Goal: Find specific page/section: Find specific page/section

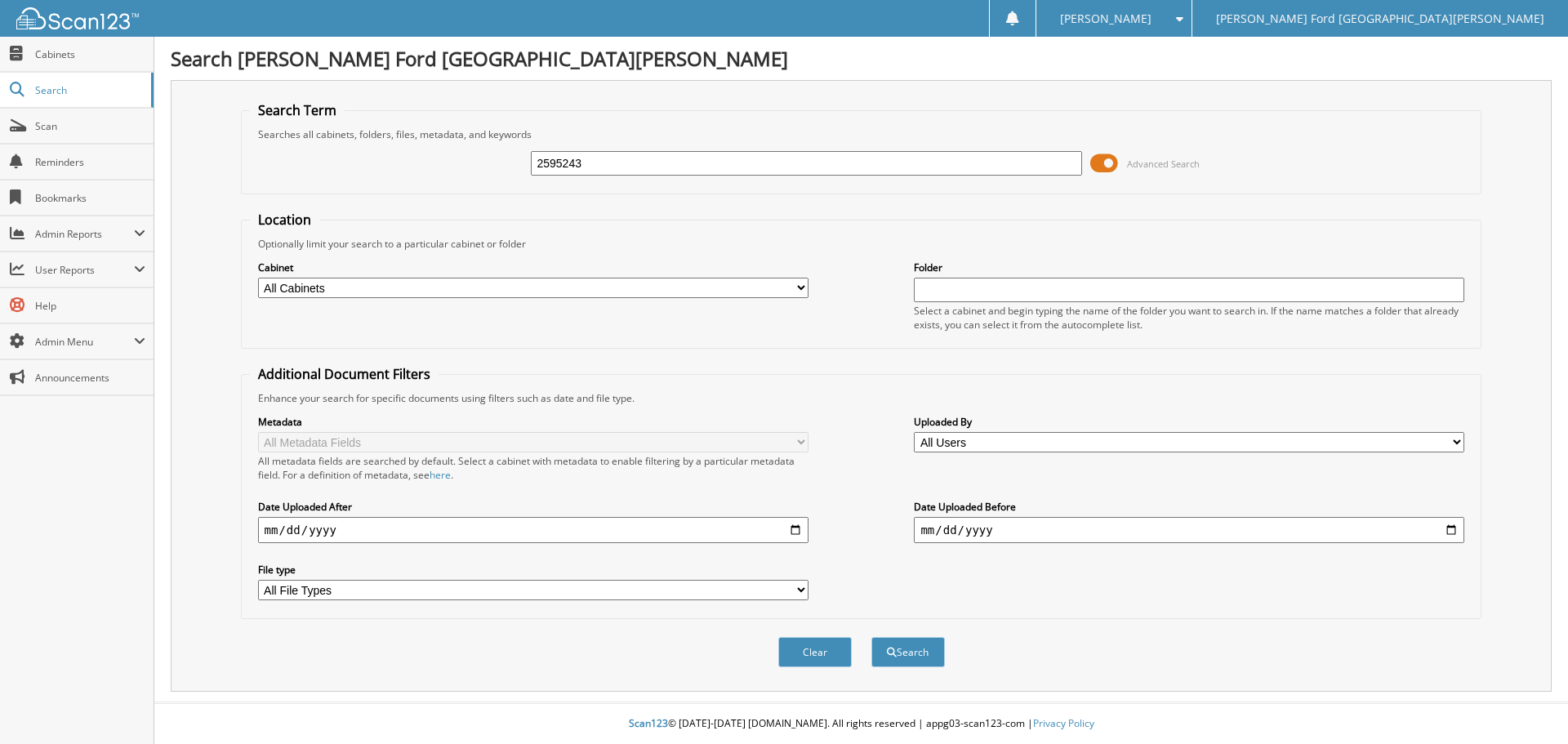
type input "2595243"
click at [872, 637] on button "Search" at bounding box center [908, 652] width 73 height 31
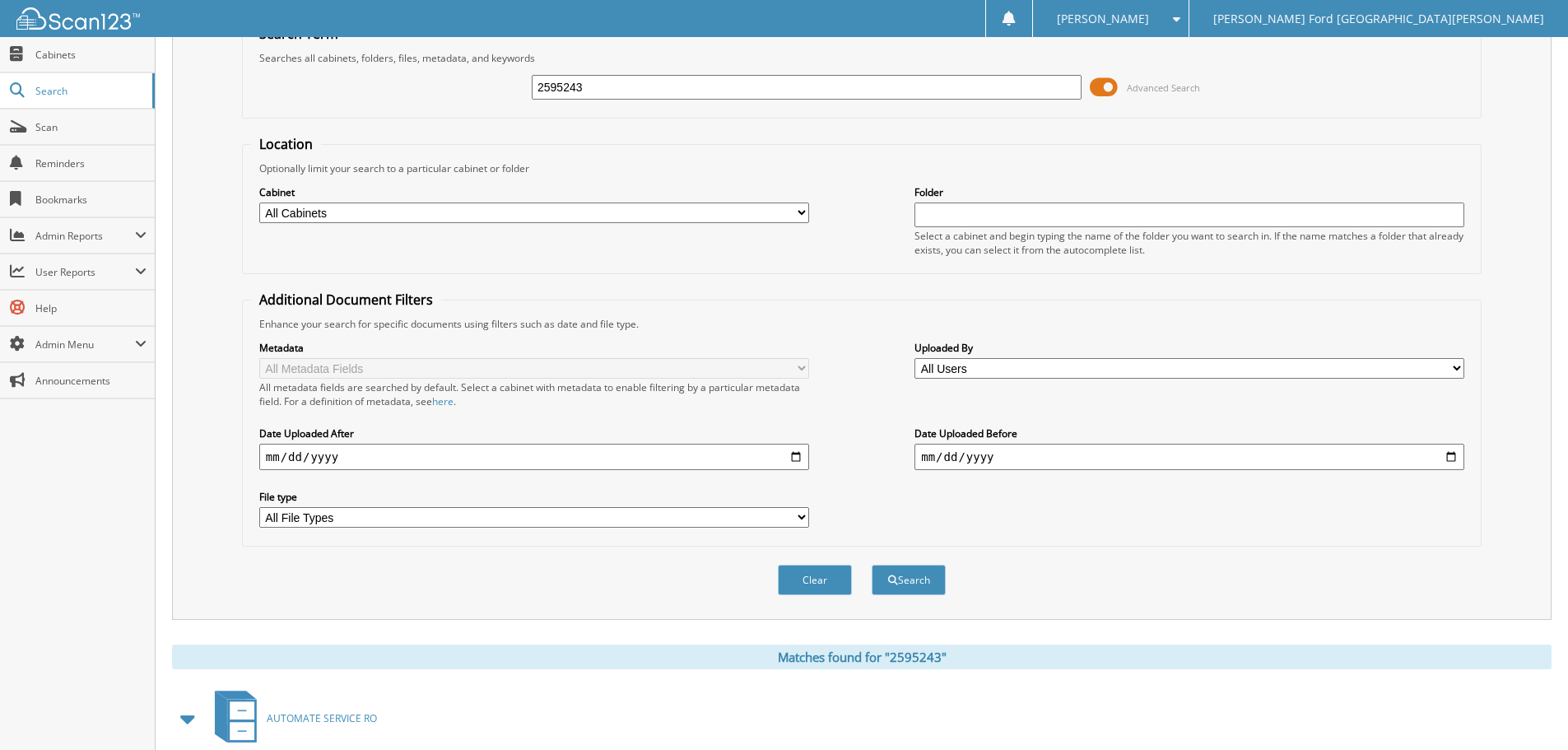
scroll to position [235, 0]
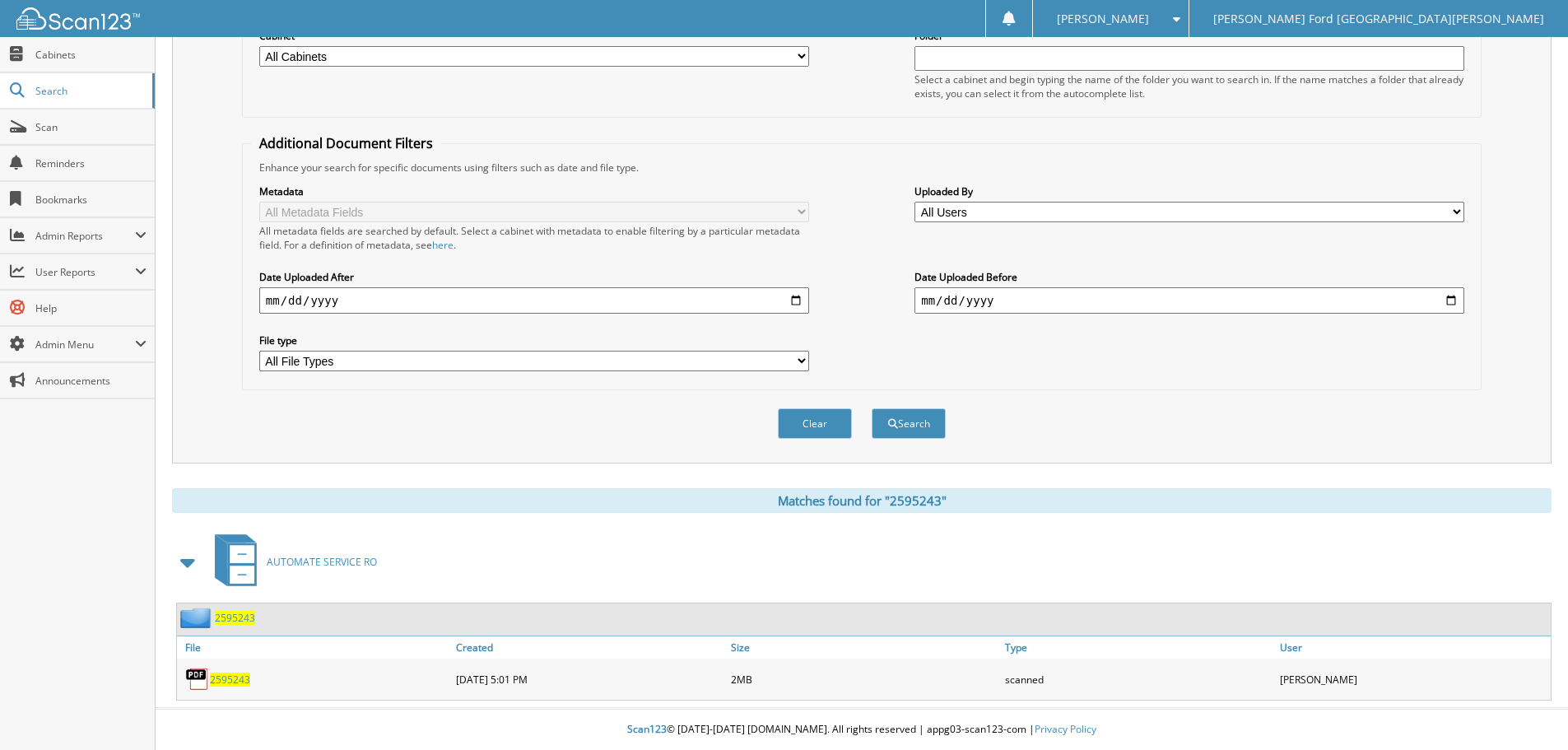
click at [223, 678] on span "2595243" at bounding box center [230, 680] width 40 height 14
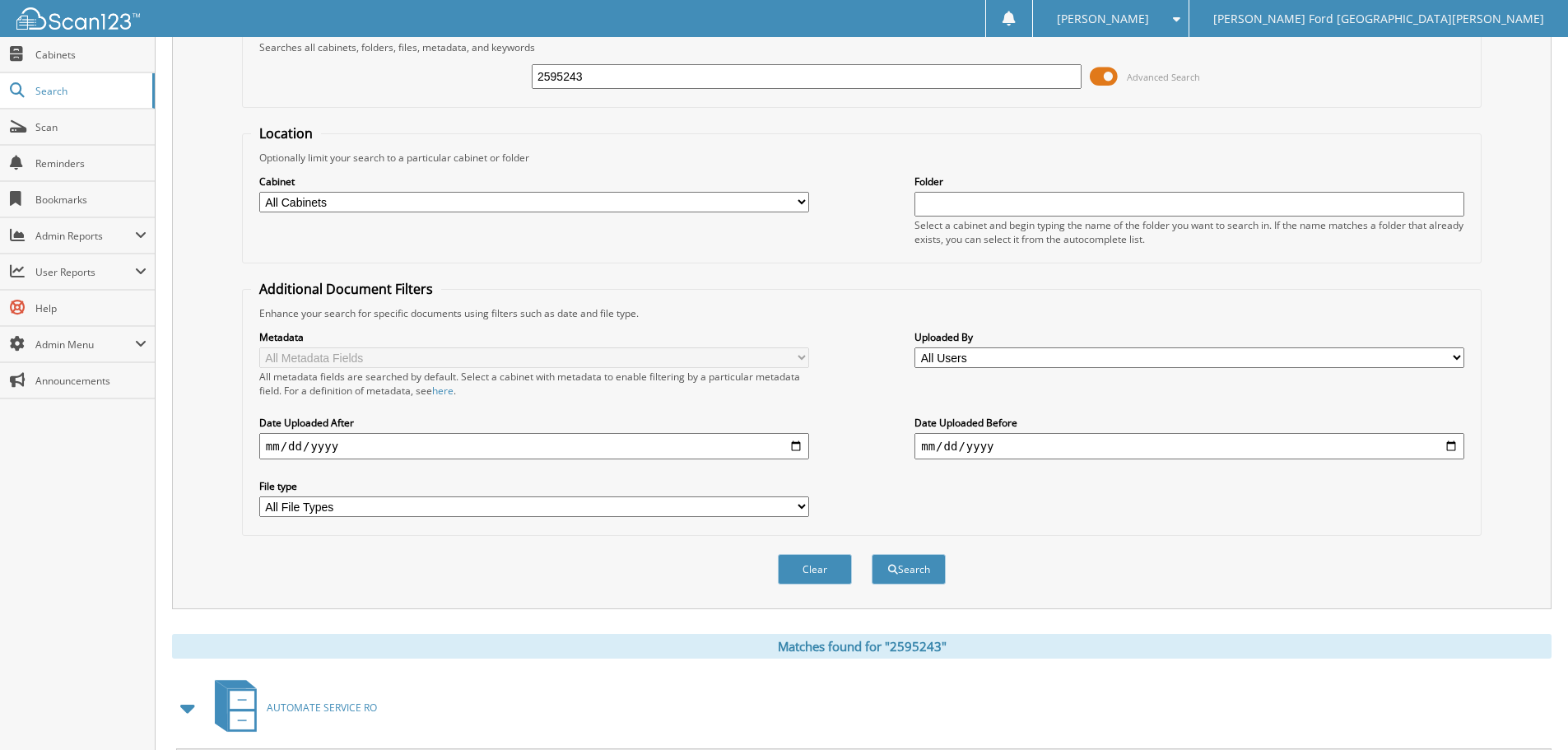
scroll to position [0, 0]
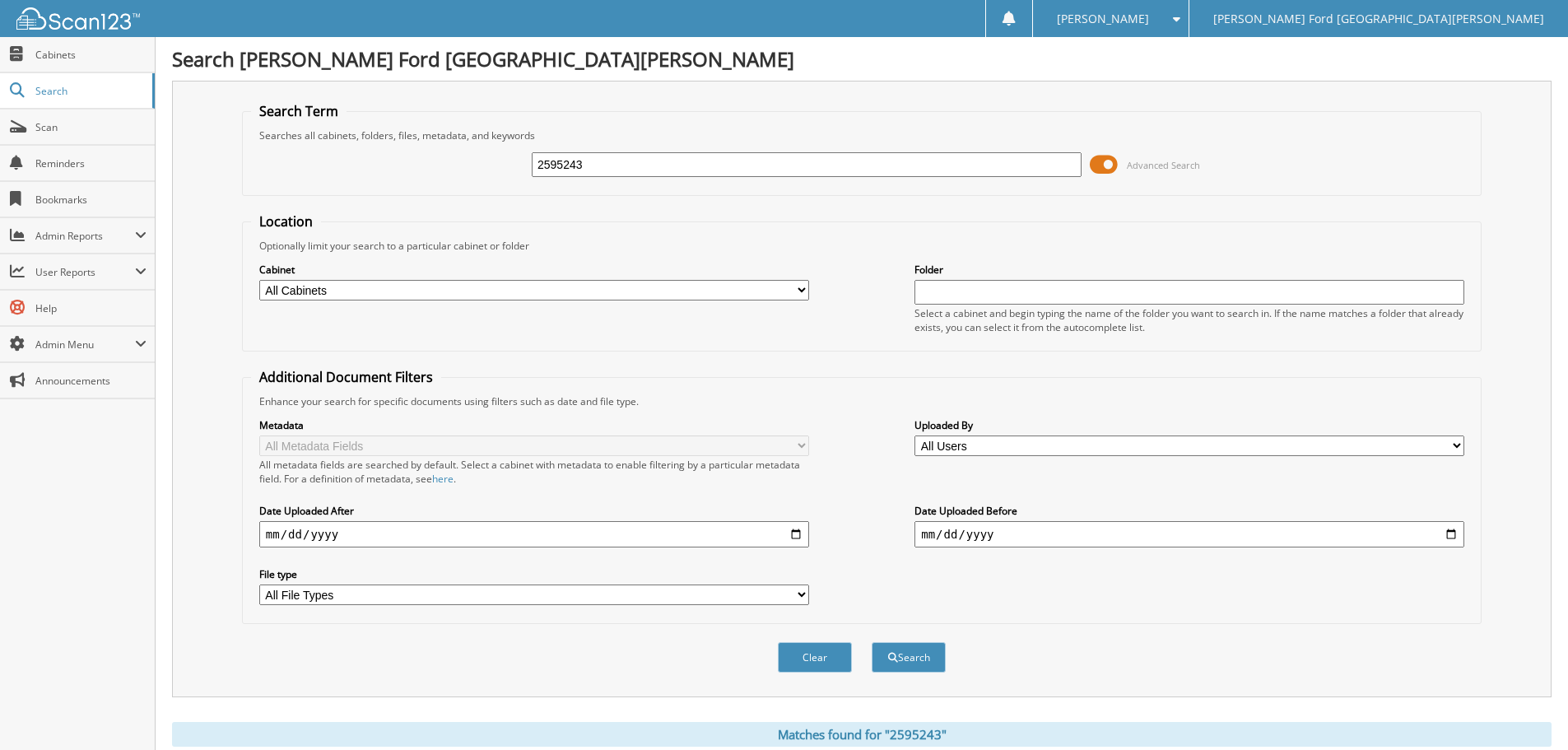
click at [683, 172] on input "2595243" at bounding box center [807, 164] width 550 height 25
type input "2595266"
click at [872, 642] on button "Search" at bounding box center [908, 658] width 74 height 31
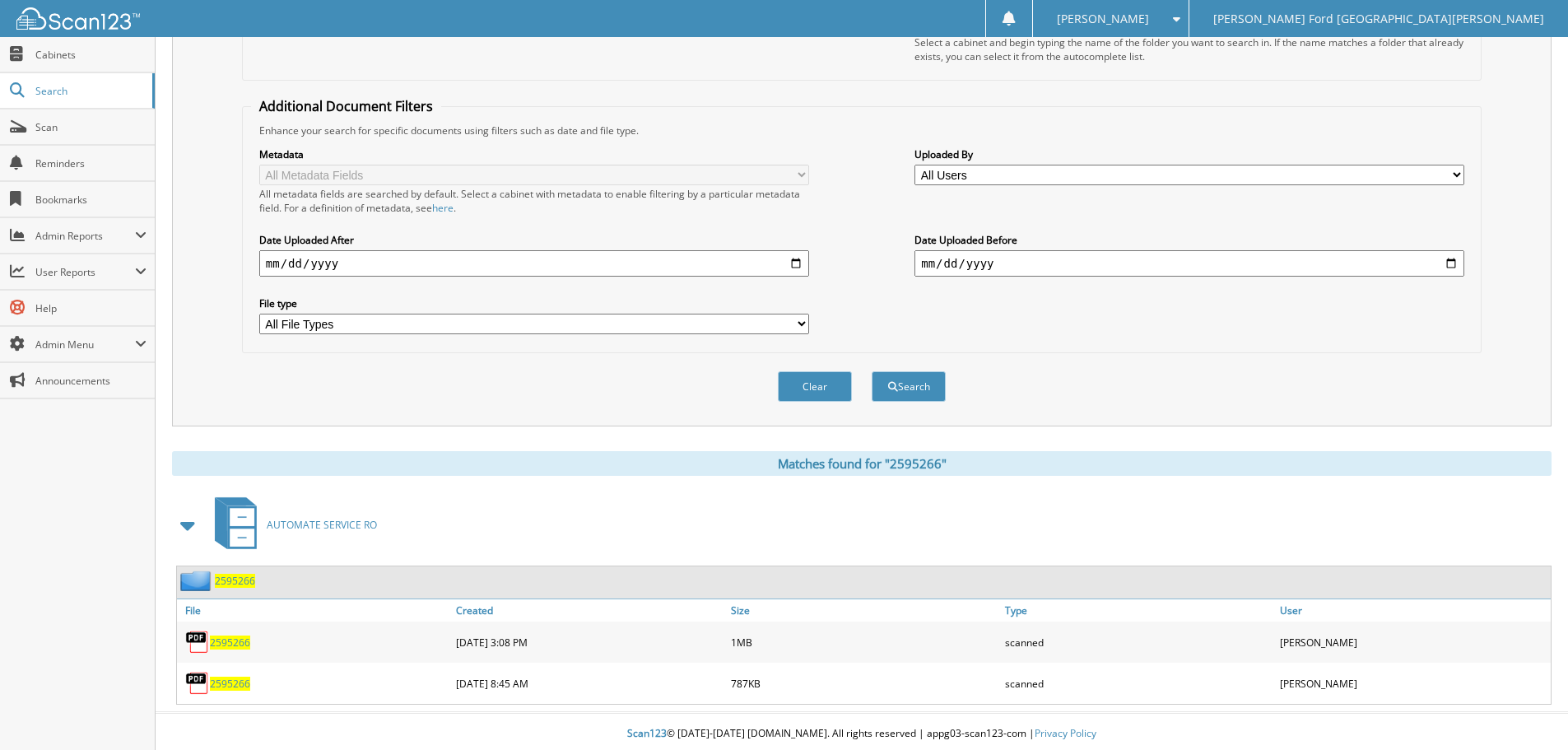
scroll to position [276, 0]
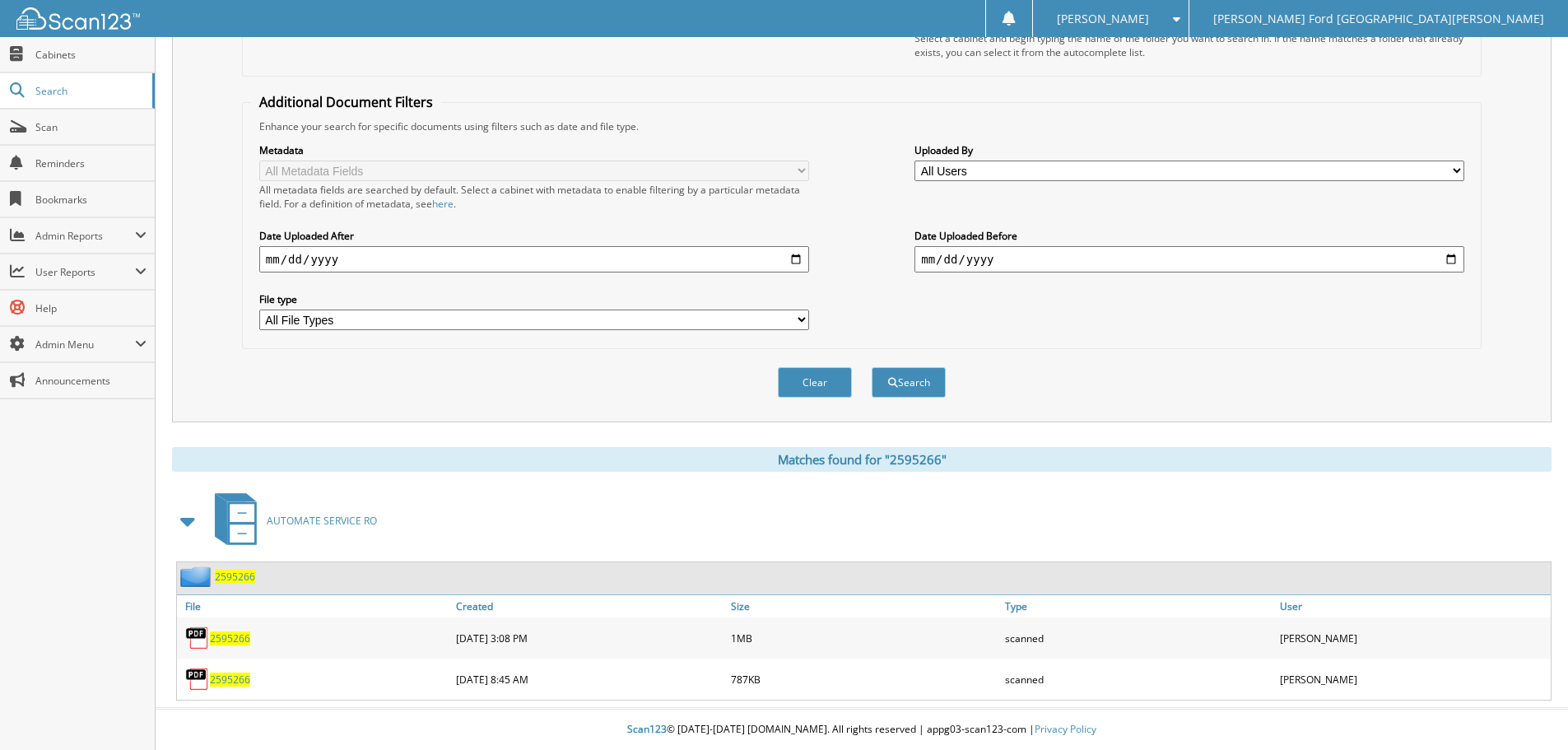
click at [233, 680] on span "2595266" at bounding box center [230, 680] width 40 height 14
